Goal: Navigation & Orientation: Find specific page/section

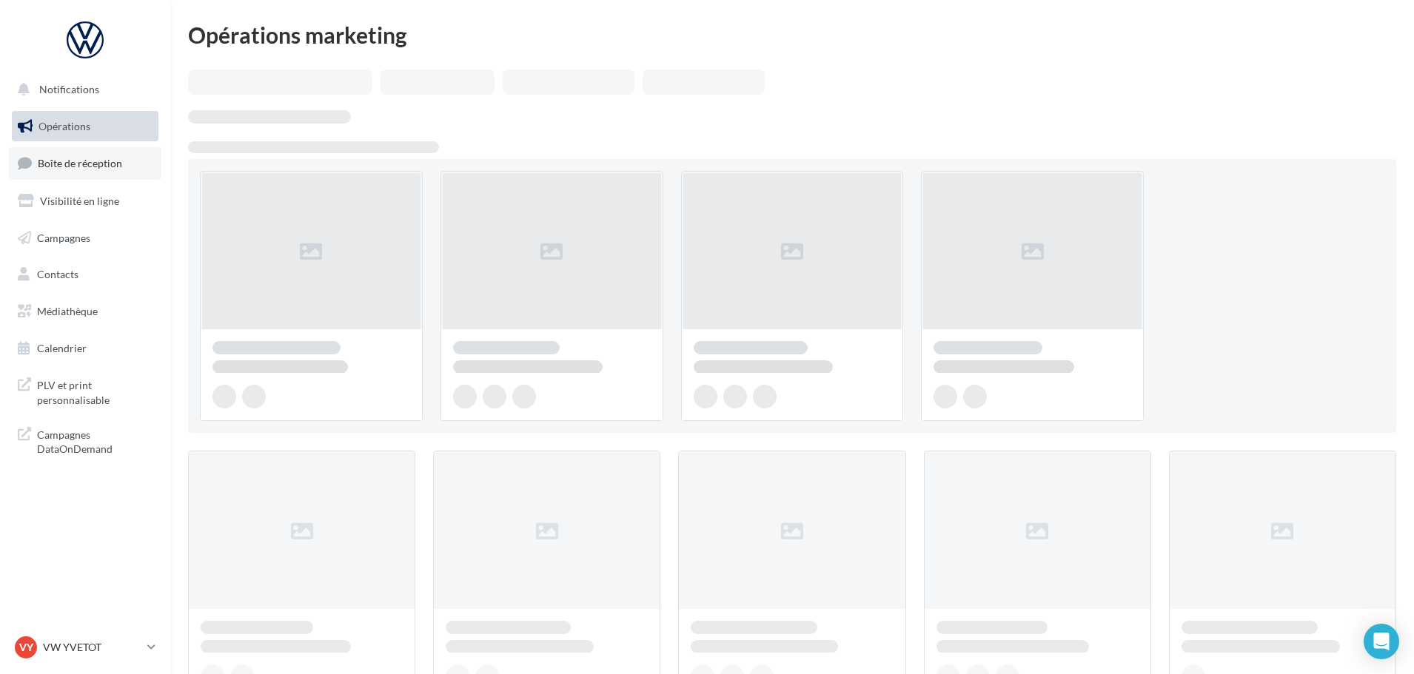
click at [58, 156] on link "Boîte de réception" at bounding box center [85, 163] width 152 height 32
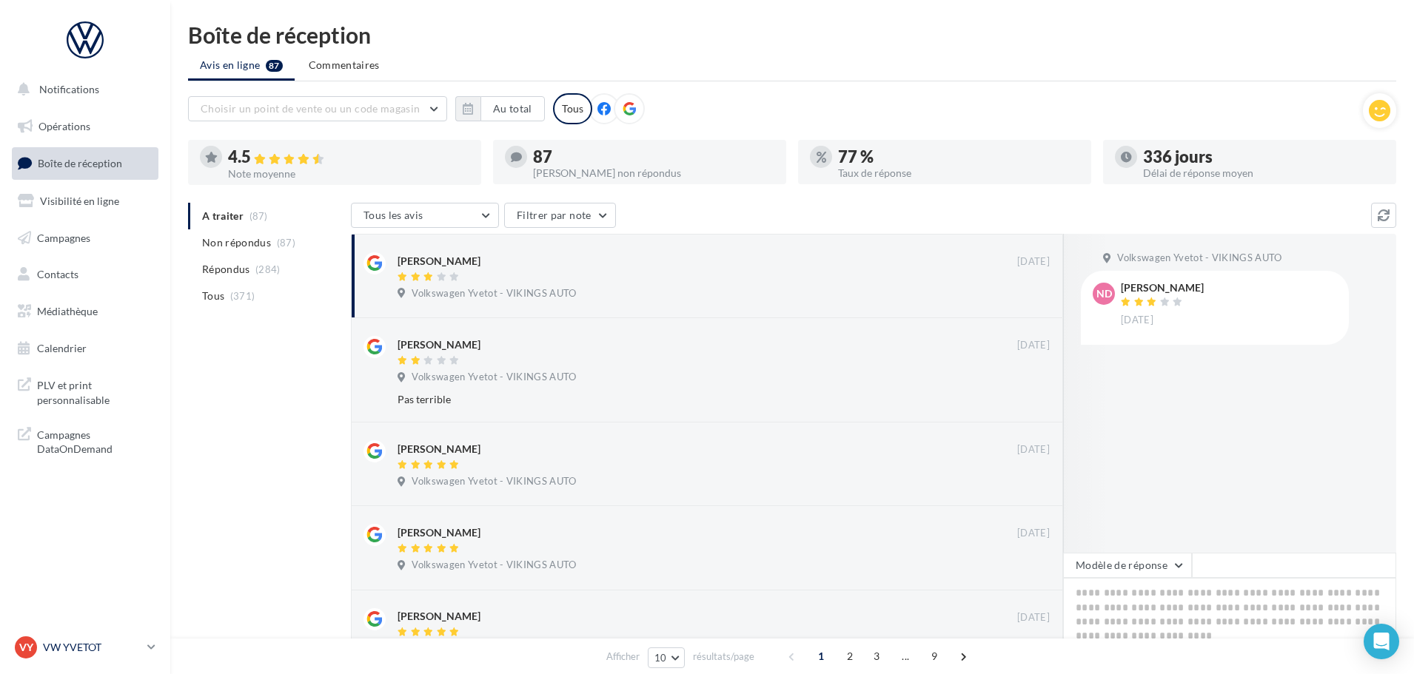
click at [84, 645] on p "VW YVETOT" at bounding box center [92, 647] width 98 height 15
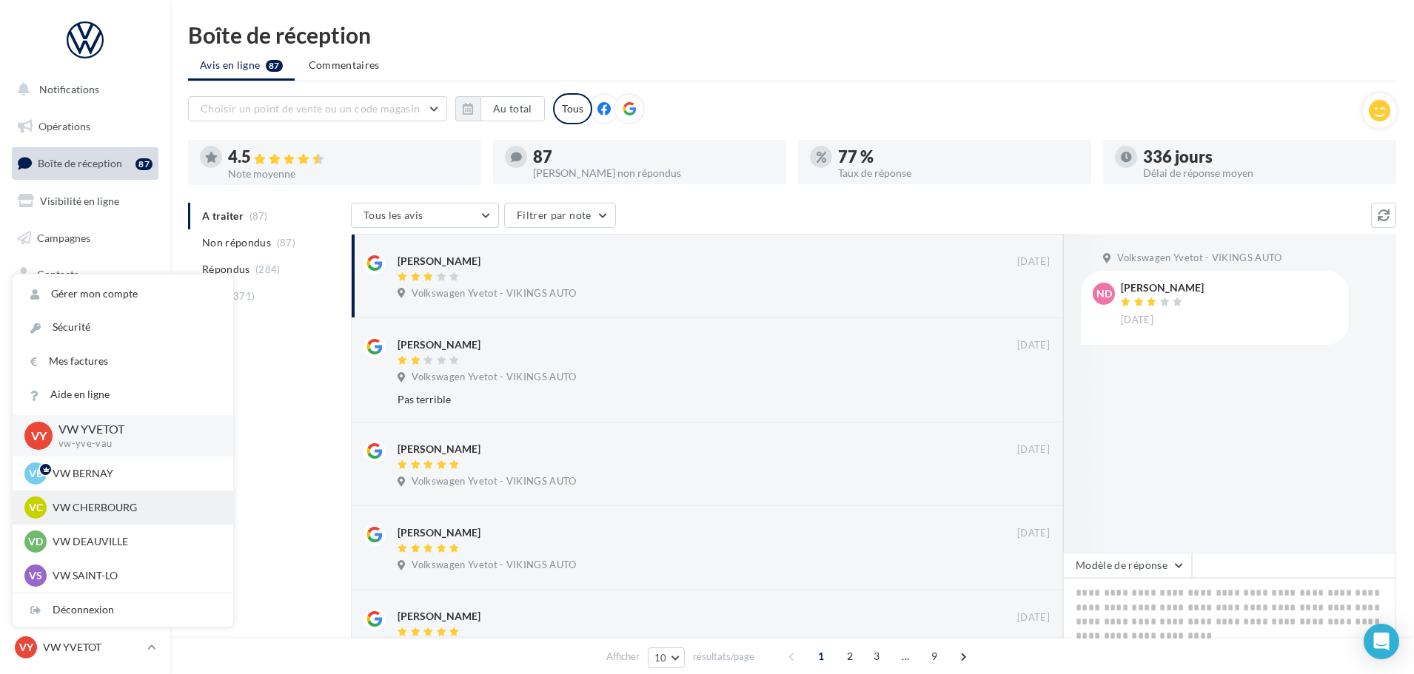
click at [109, 503] on p "VW CHERBOURG" at bounding box center [134, 507] width 163 height 15
